Goal: Task Accomplishment & Management: Manage account settings

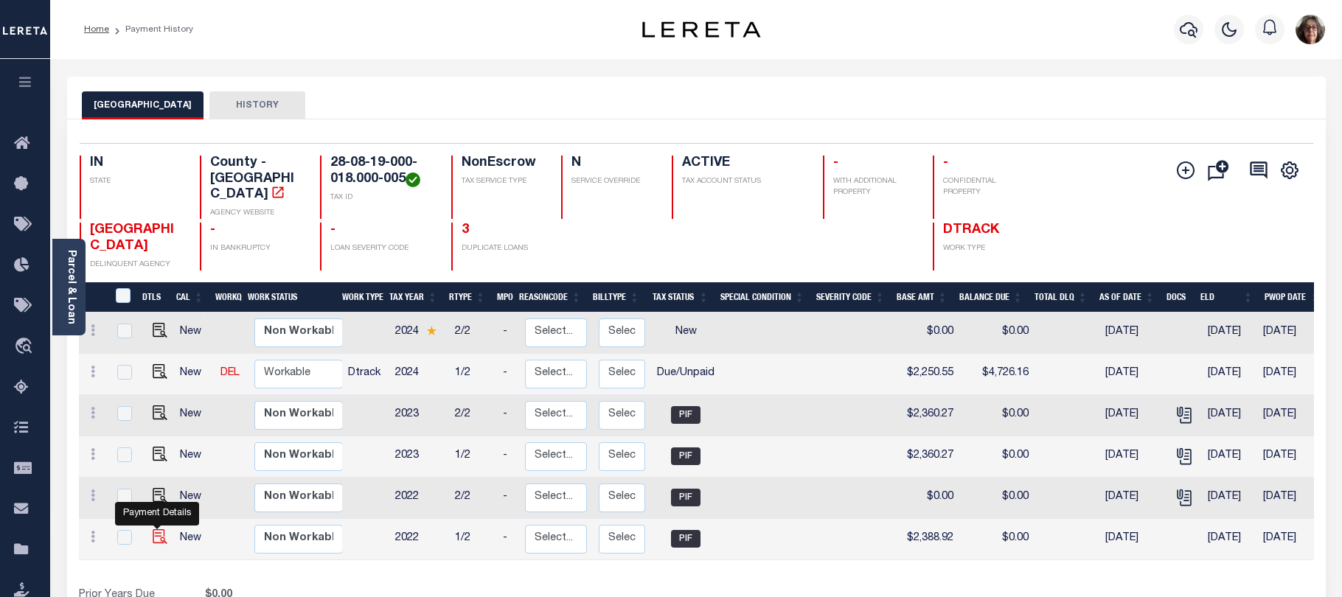
click at [155, 530] on img "" at bounding box center [160, 537] width 15 height 15
checkbox input "true"
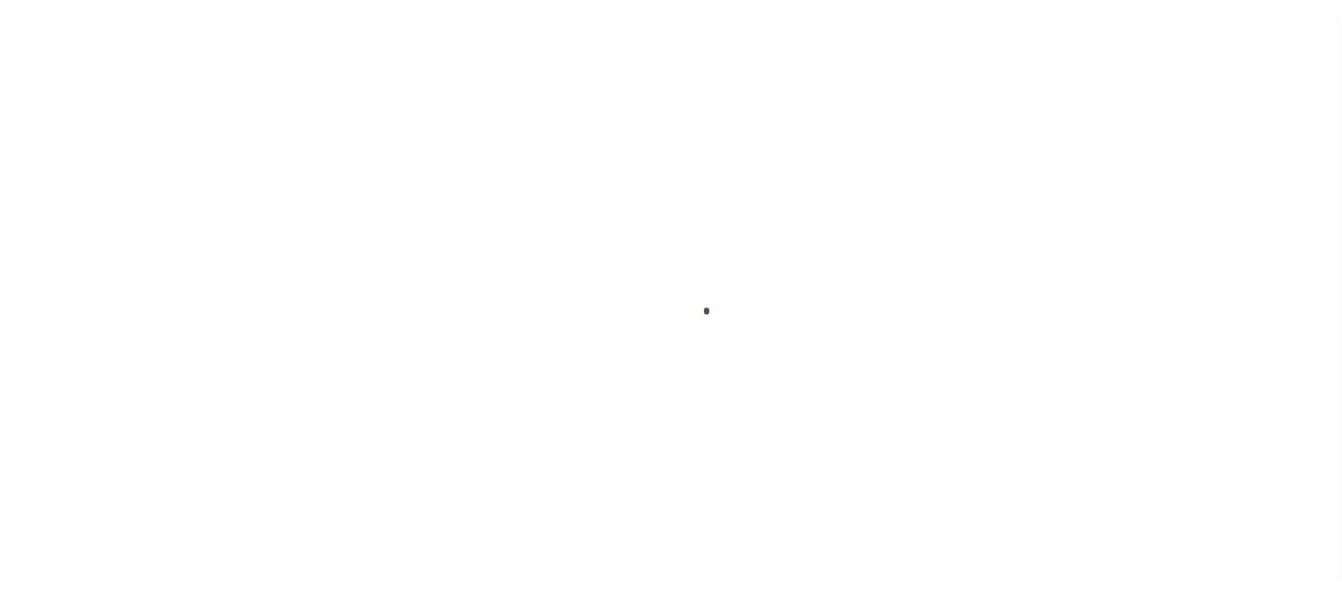
select select "PIF"
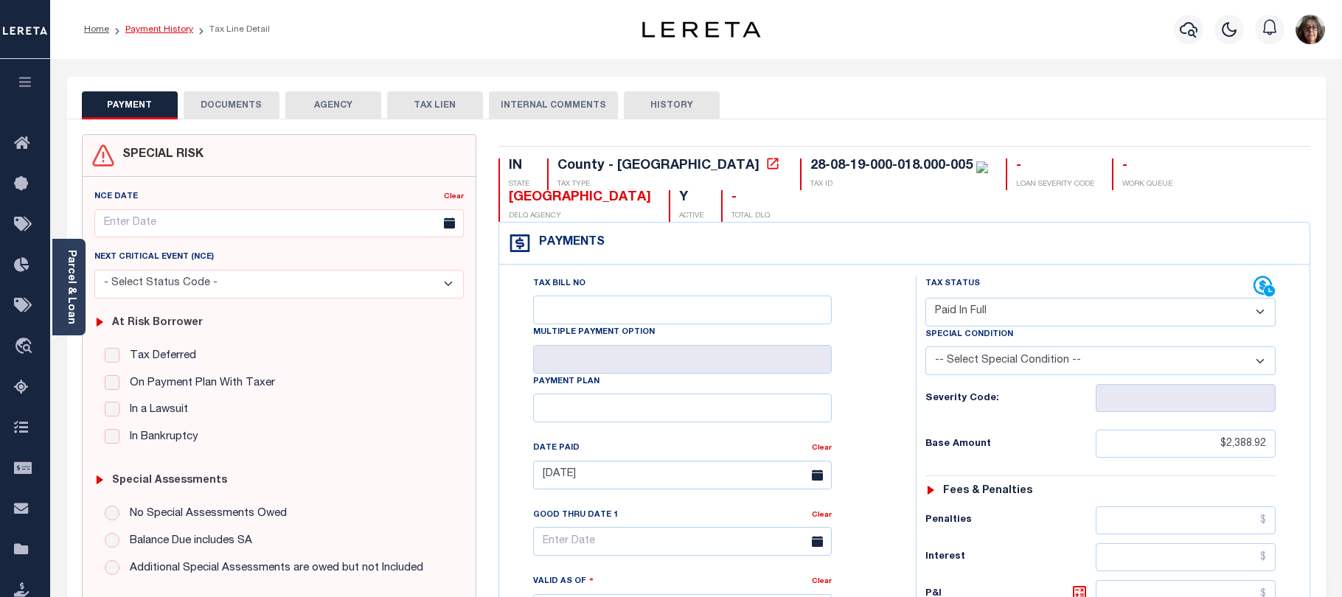
click at [162, 30] on link "Payment History" at bounding box center [159, 29] width 68 height 9
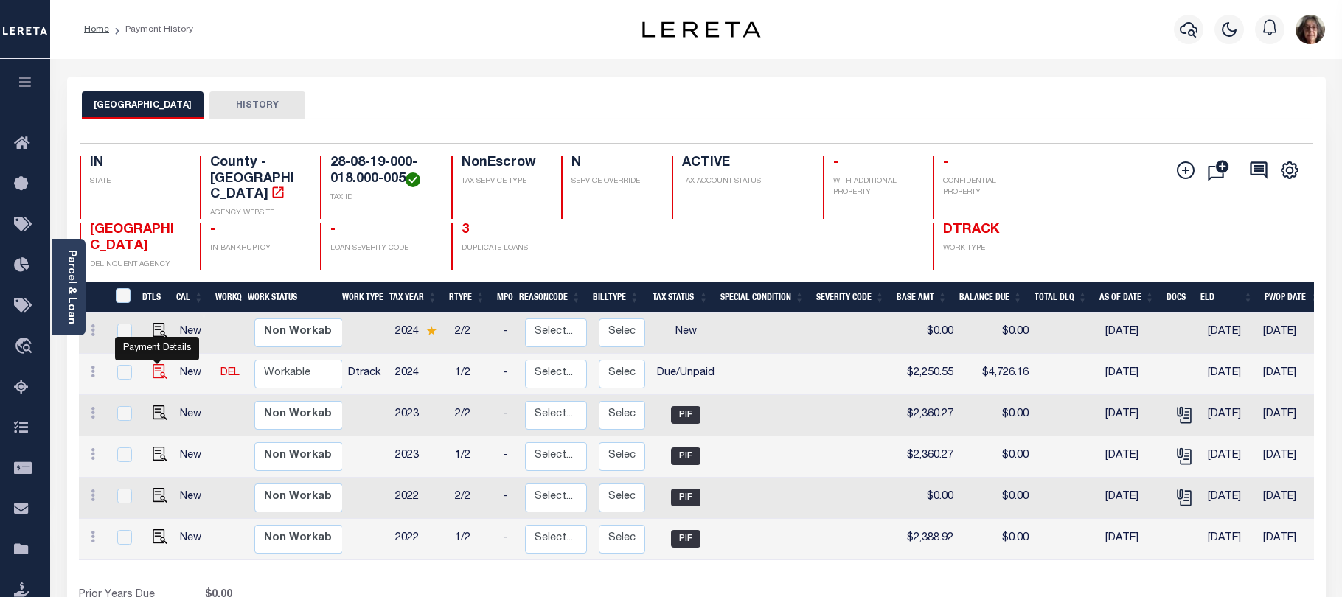
click at [156, 364] on img "" at bounding box center [160, 371] width 15 height 15
checkbox input "true"
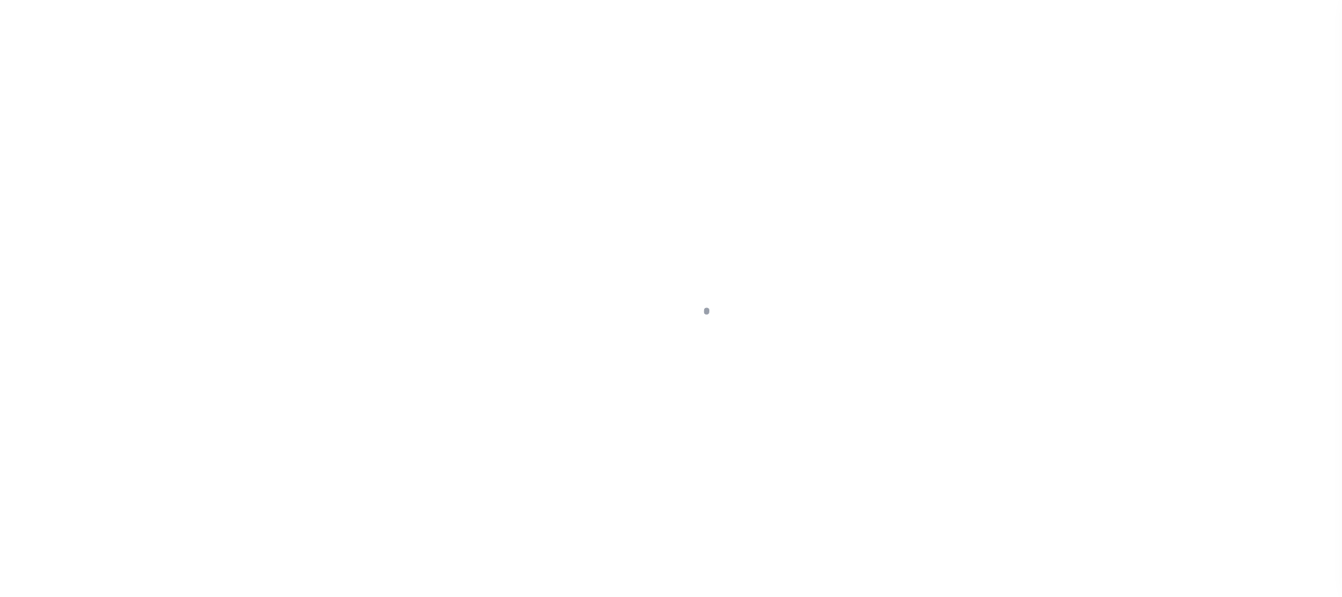
select select "DUE"
